Goal: Task Accomplishment & Management: Use online tool/utility

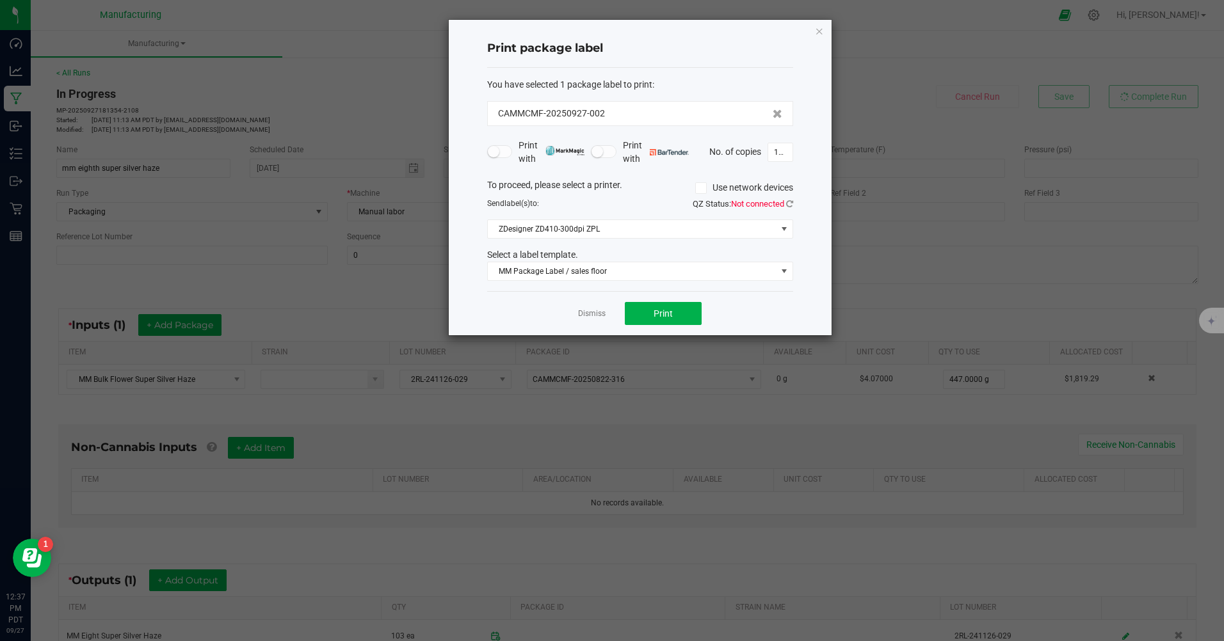
click at [586, 318] on link "Dismiss" at bounding box center [592, 313] width 28 height 11
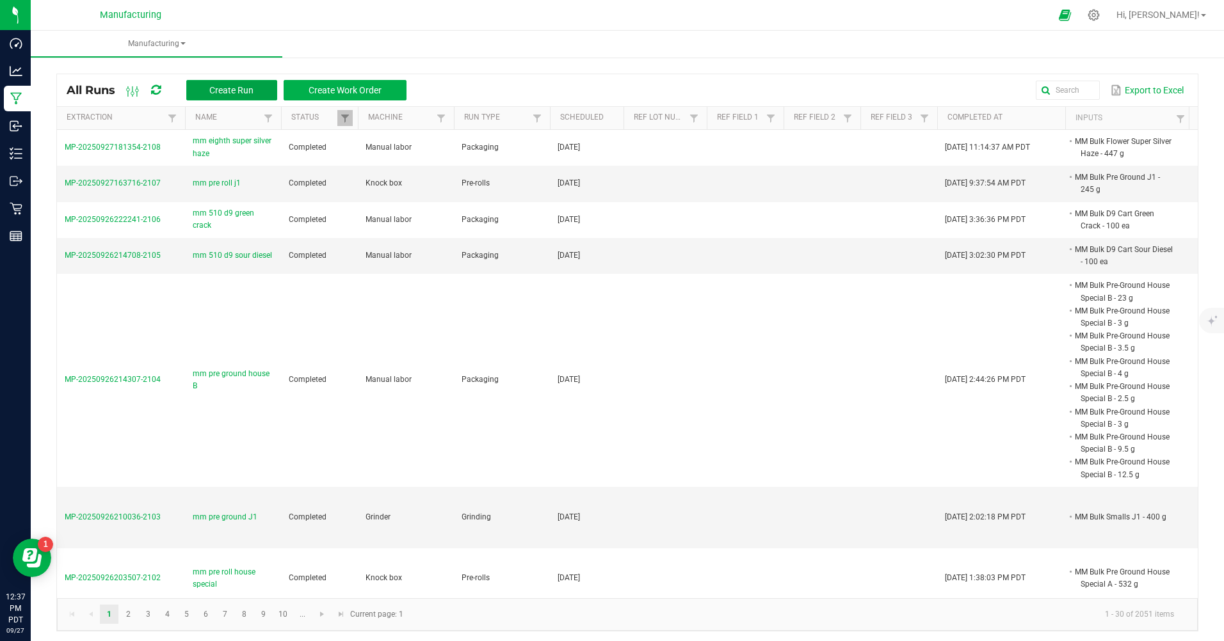
click at [213, 90] on span "Create Run" at bounding box center [231, 90] width 44 height 10
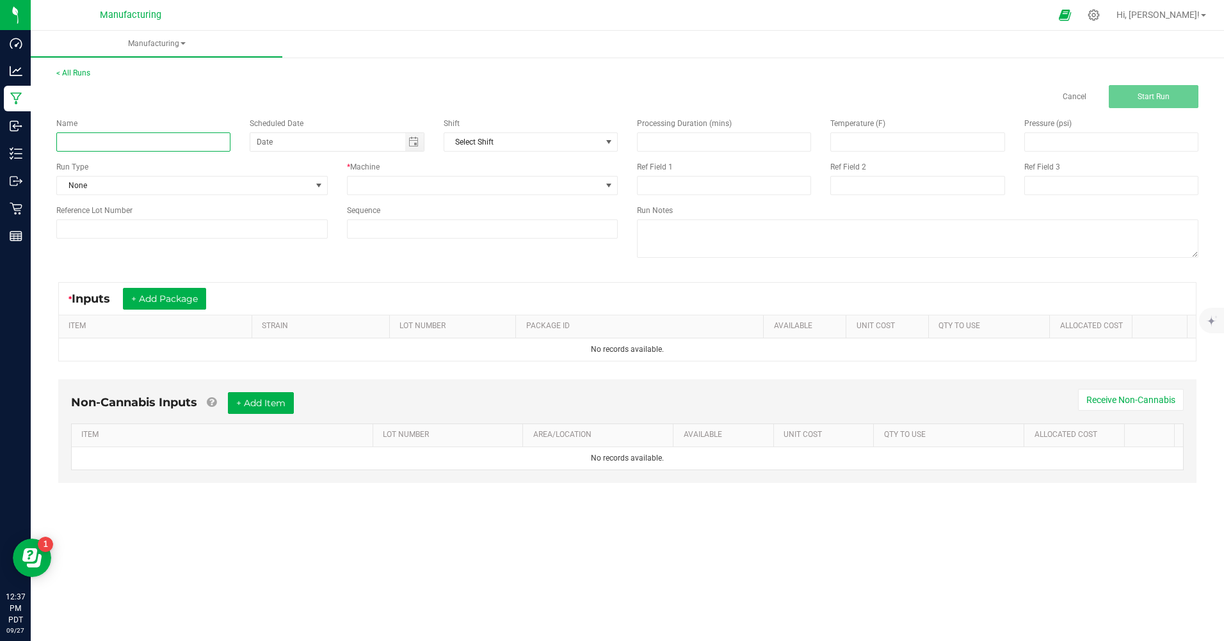
click at [152, 139] on input at bounding box center [143, 141] width 174 height 19
type input "MM eighth MF RS 11"
click at [184, 191] on span "None" at bounding box center [184, 186] width 254 height 18
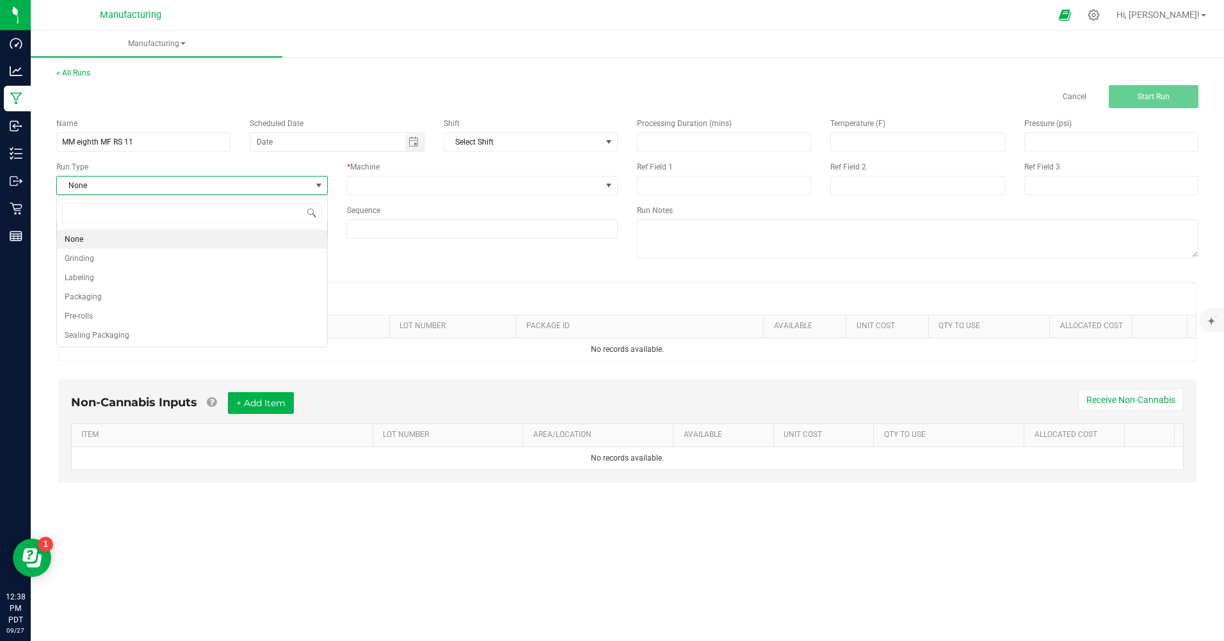
scroll to position [19, 271]
click at [146, 287] on li "Packaging" at bounding box center [192, 296] width 270 height 19
click at [412, 145] on span "Toggle calendar" at bounding box center [413, 142] width 10 height 10
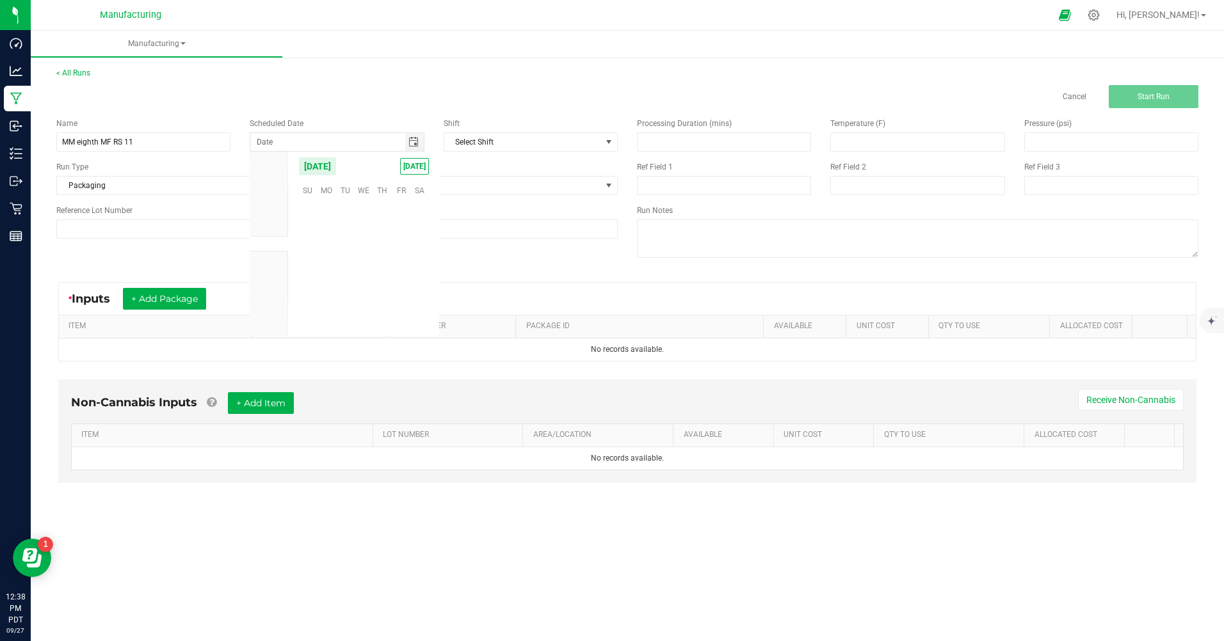
scroll to position [207610, 0]
click at [417, 170] on span "[DATE]" at bounding box center [414, 166] width 29 height 17
type input "[DATE]"
click at [540, 193] on span at bounding box center [475, 186] width 254 height 18
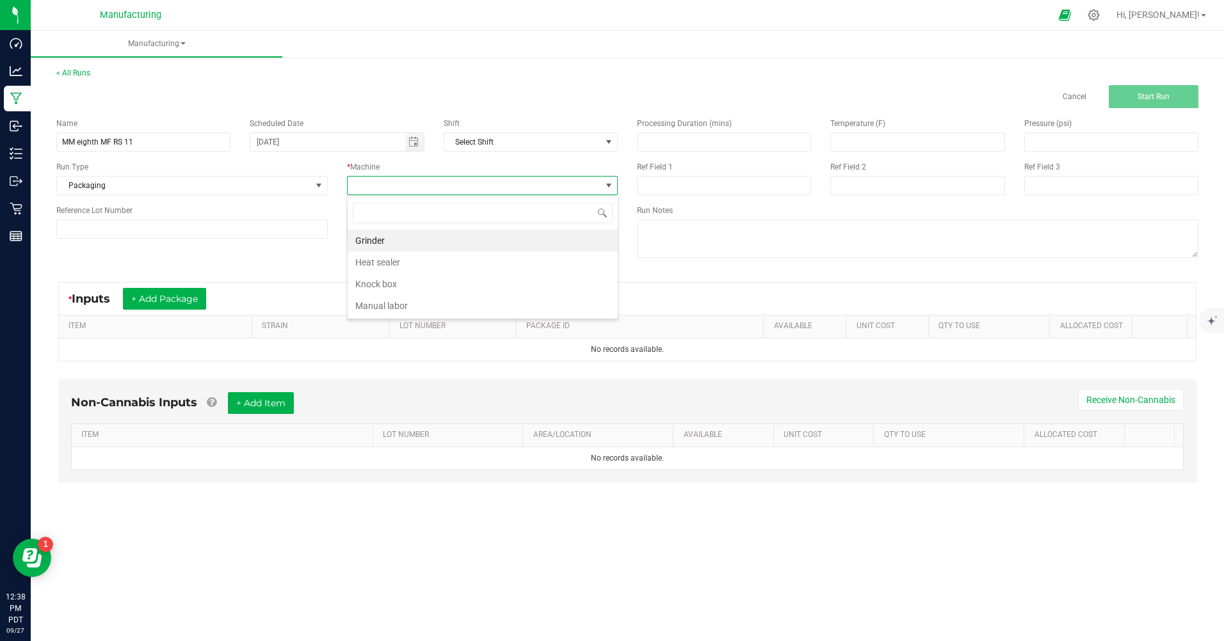
scroll to position [19, 271]
click at [392, 303] on li "Manual labor" at bounding box center [483, 306] width 270 height 22
click at [137, 292] on button "+ Add Package" at bounding box center [164, 299] width 83 height 22
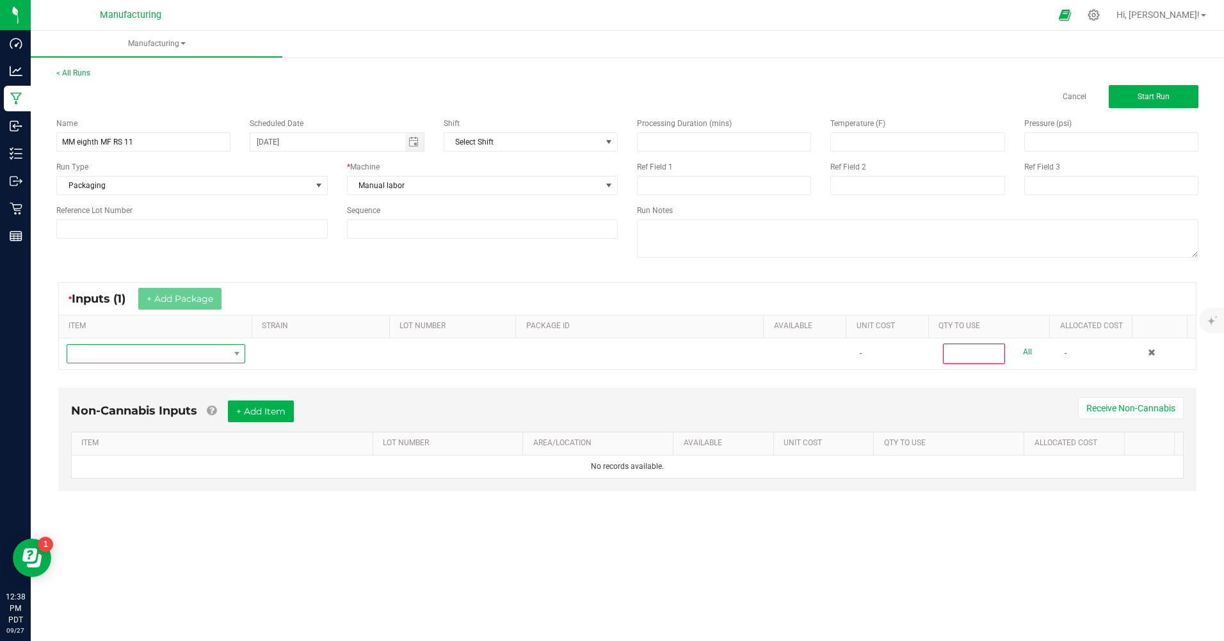
click at [144, 358] on span "NO DATA FOUND" at bounding box center [147, 354] width 161 height 18
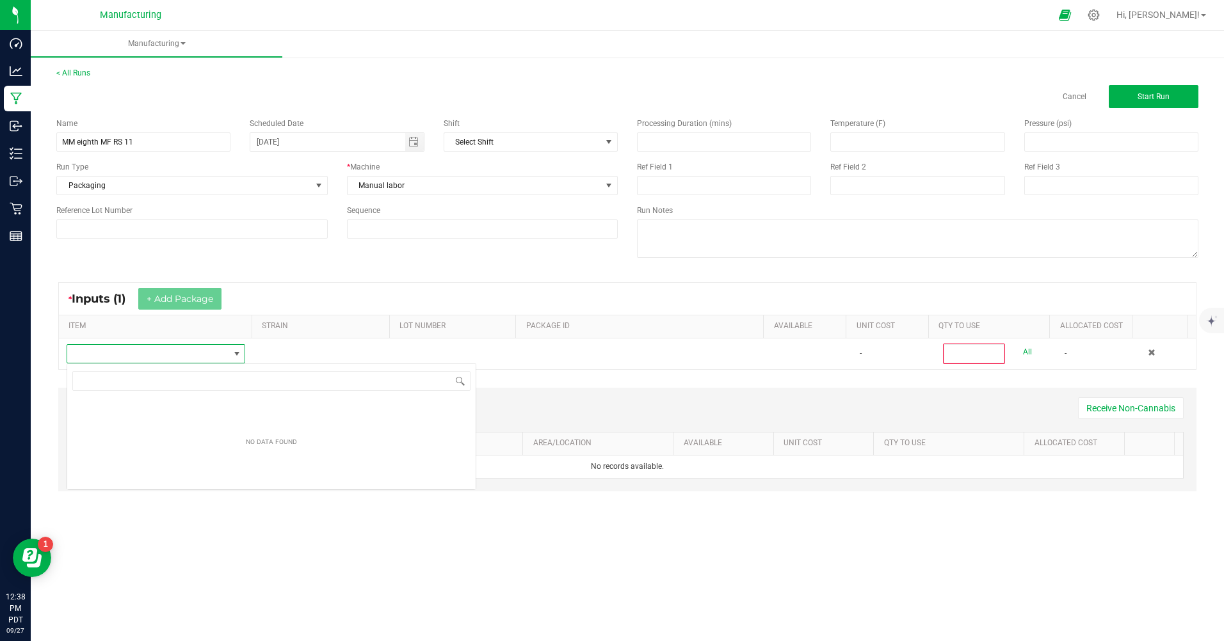
scroll to position [19, 177]
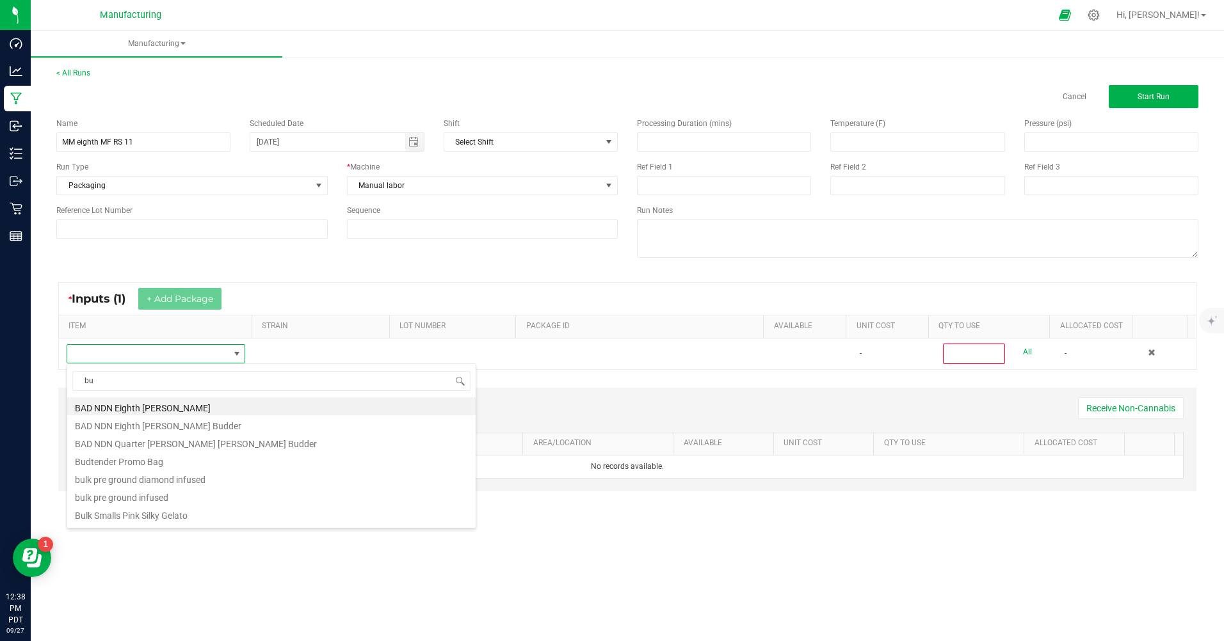
type input "b"
type input "m"
type input "bulk flow"
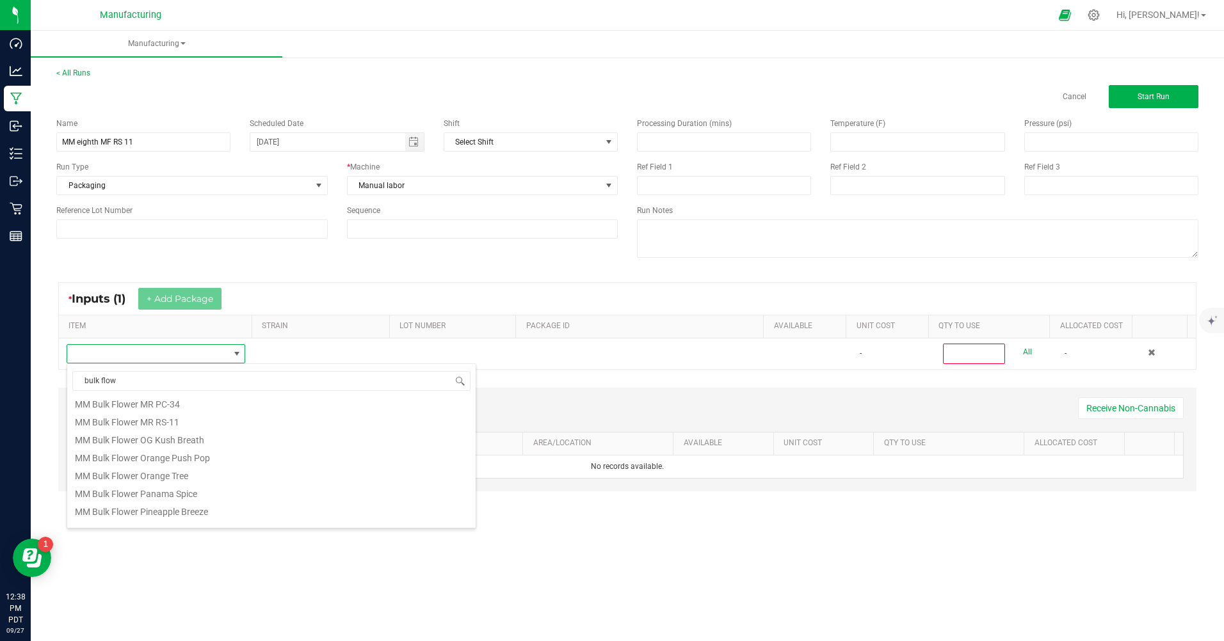
scroll to position [704, 0]
click at [147, 454] on li "MM Bulk Flower MR RS-11" at bounding box center [271, 455] width 408 height 18
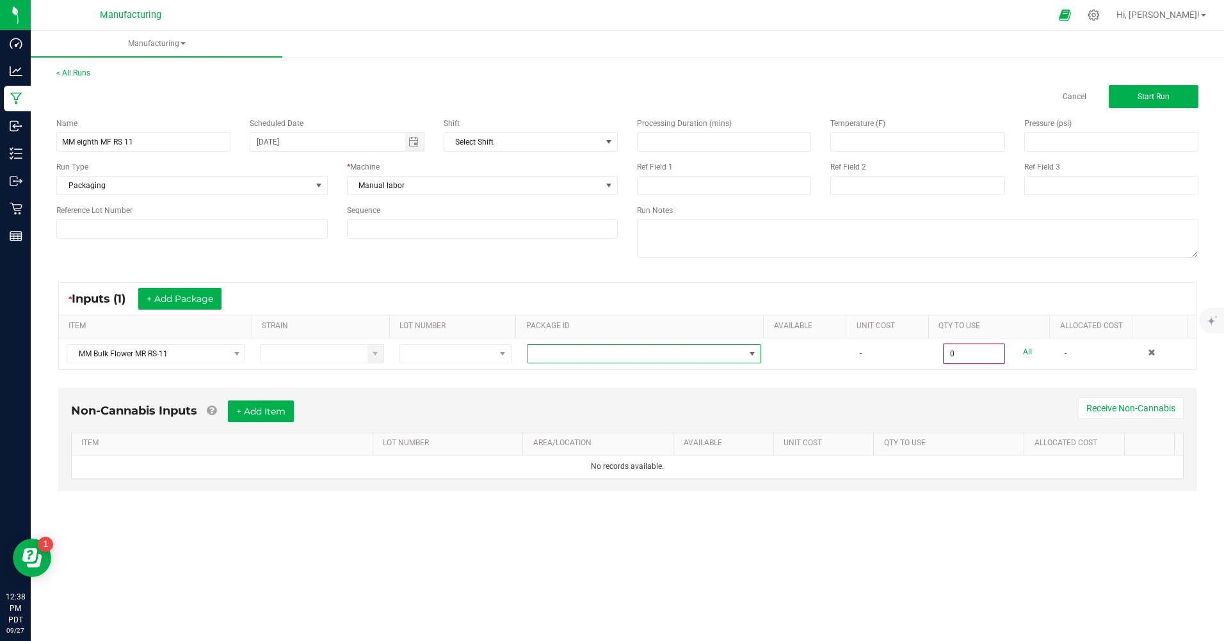
click at [564, 351] on span at bounding box center [635, 354] width 217 height 18
click at [572, 440] on li "CAMMCMF-20250725-025" at bounding box center [639, 430] width 231 height 22
click at [1023, 356] on link "All" at bounding box center [1027, 352] width 9 height 17
type input "454.0000 g"
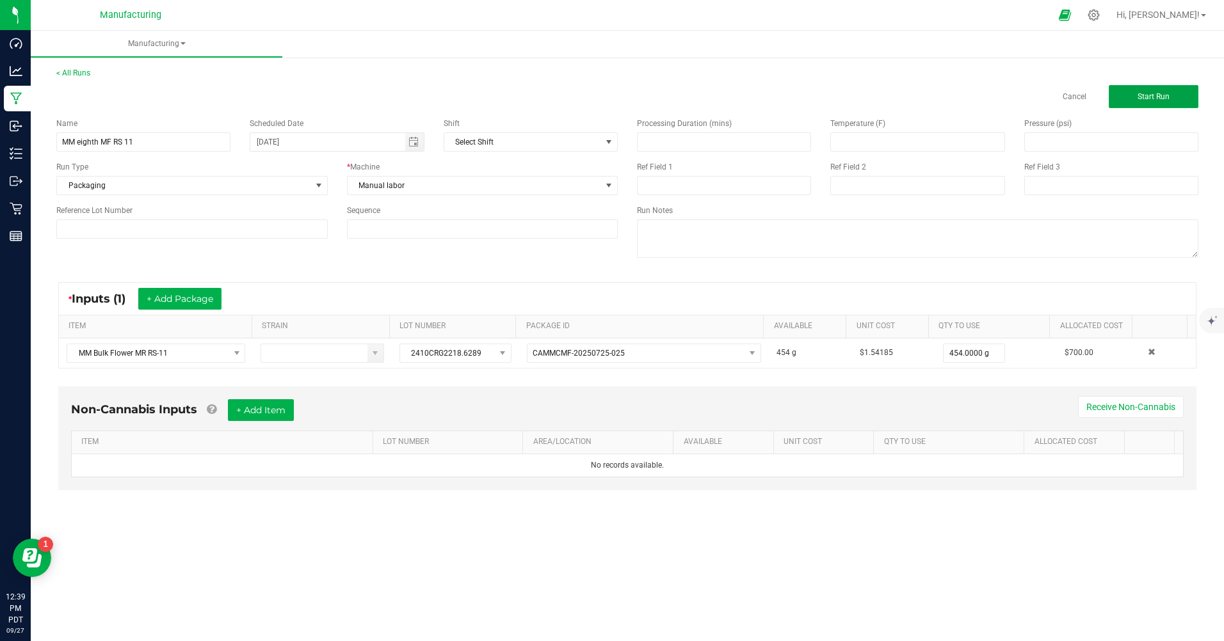
click at [1160, 100] on span "Start Run" at bounding box center [1153, 96] width 32 height 9
